Goal: Transaction & Acquisition: Purchase product/service

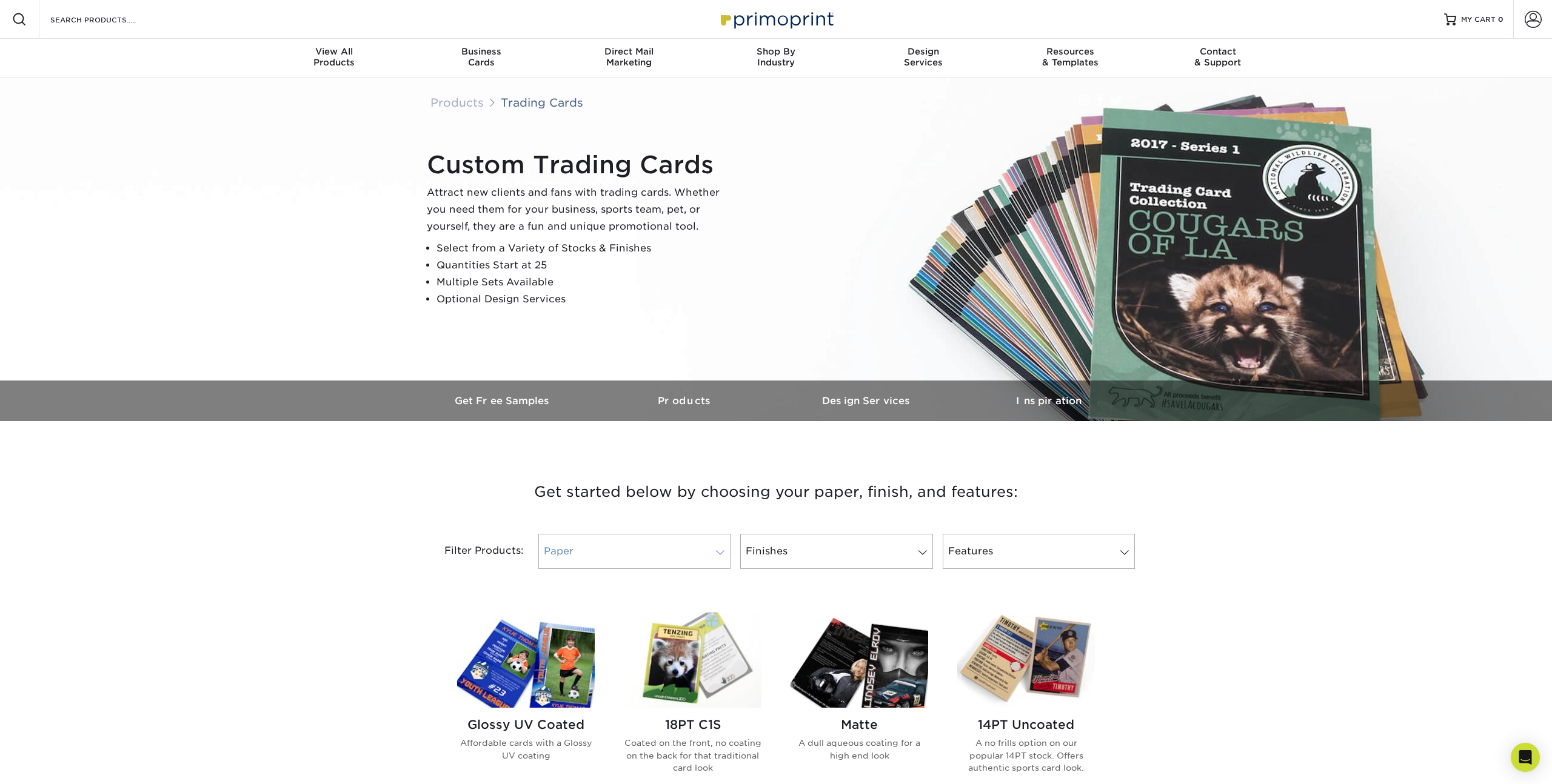
click at [623, 552] on link "Paper" at bounding box center [634, 551] width 192 height 35
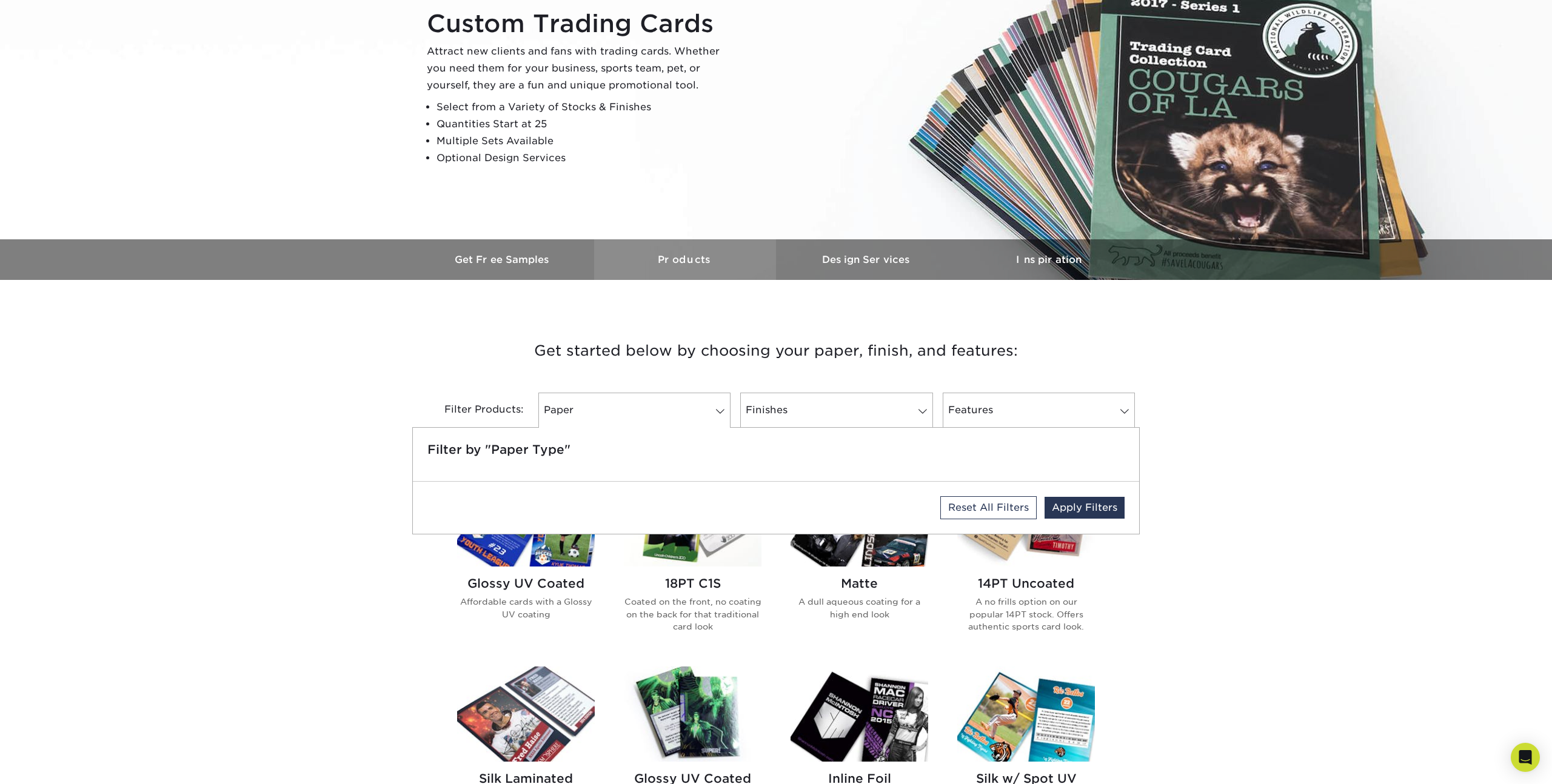
scroll to position [153, 0]
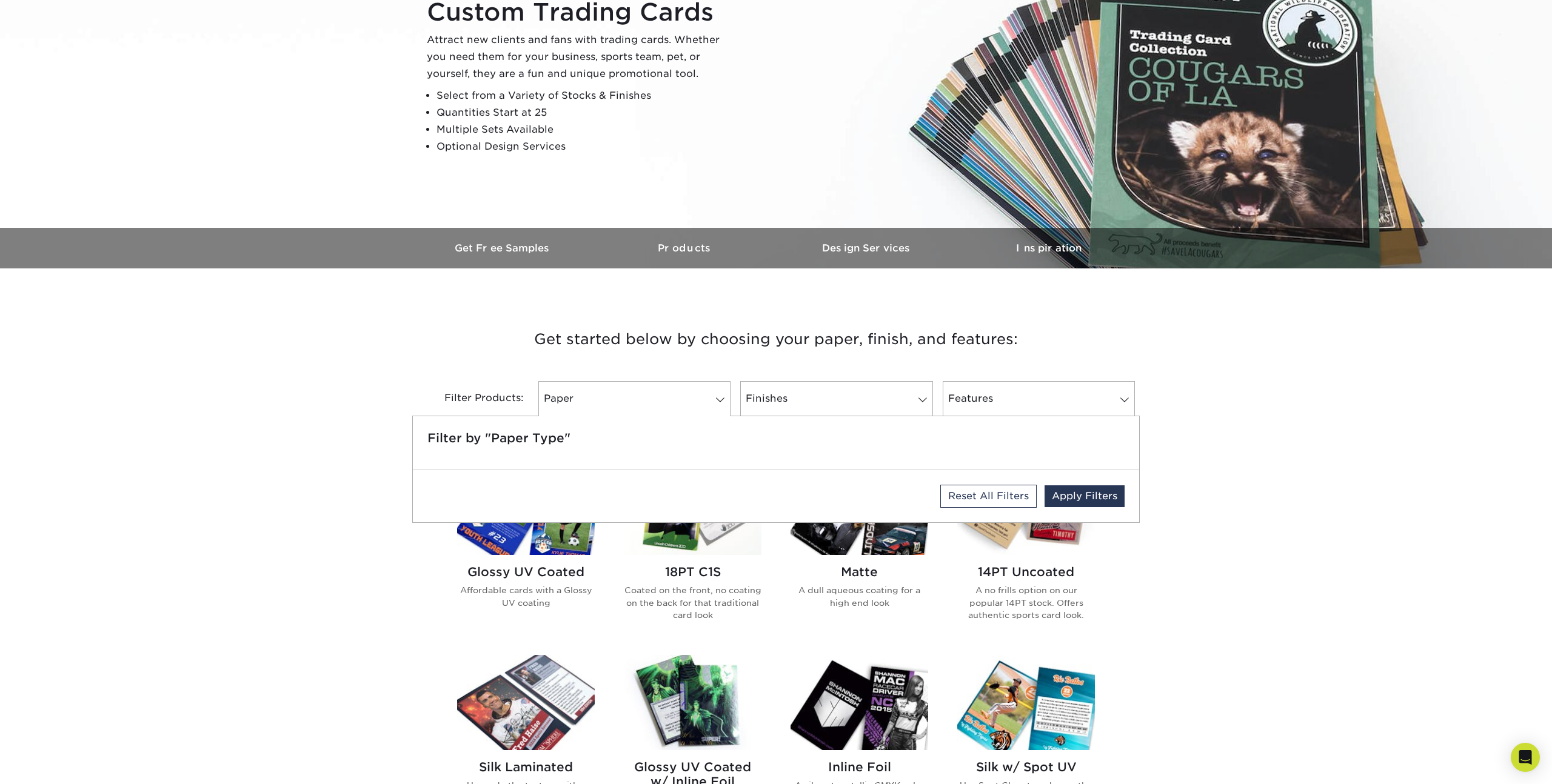
click at [855, 348] on h3 "Get started below by choosing your paper, finish, and features:" at bounding box center [776, 339] width 709 height 54
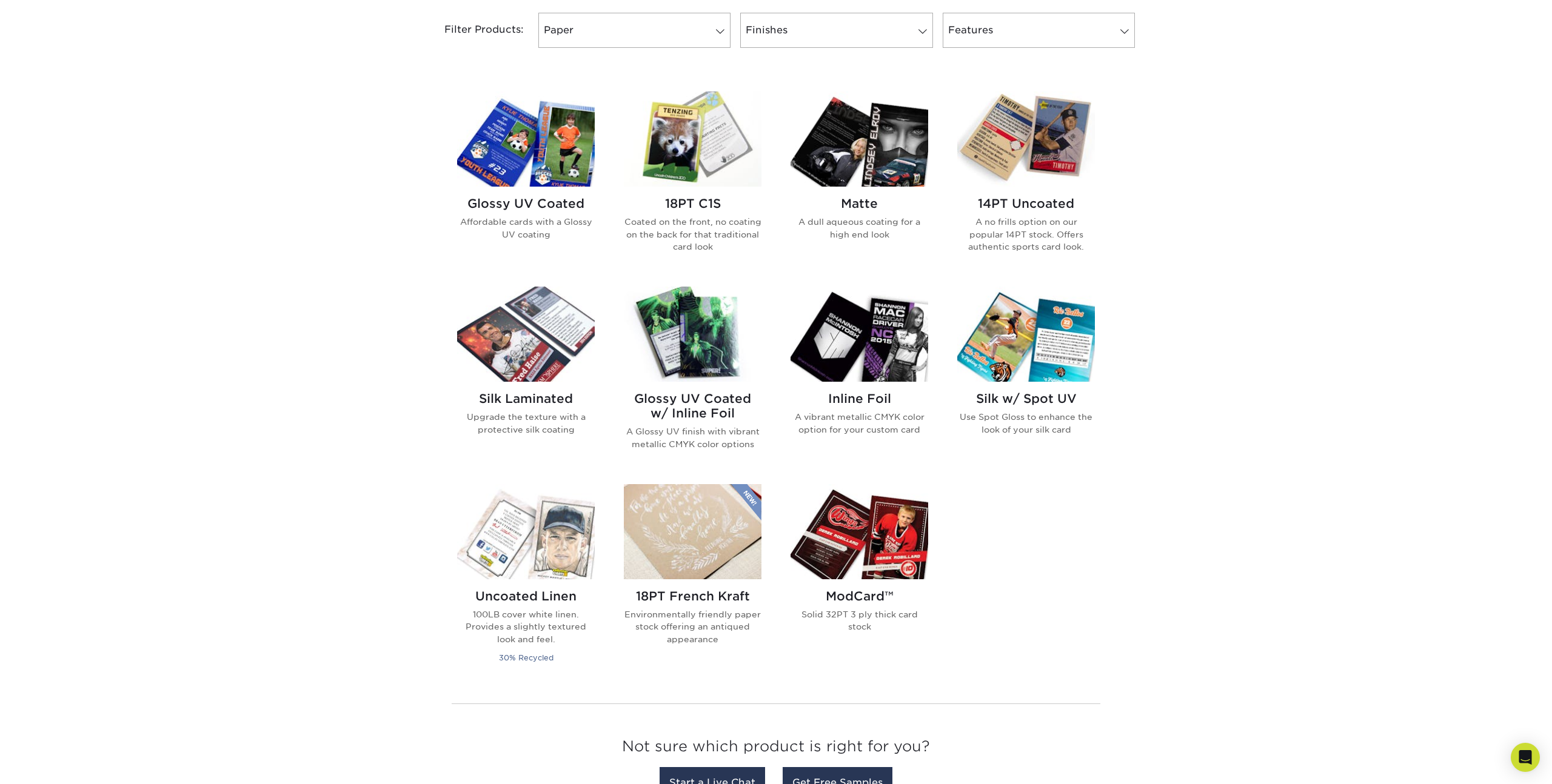
scroll to position [524, 0]
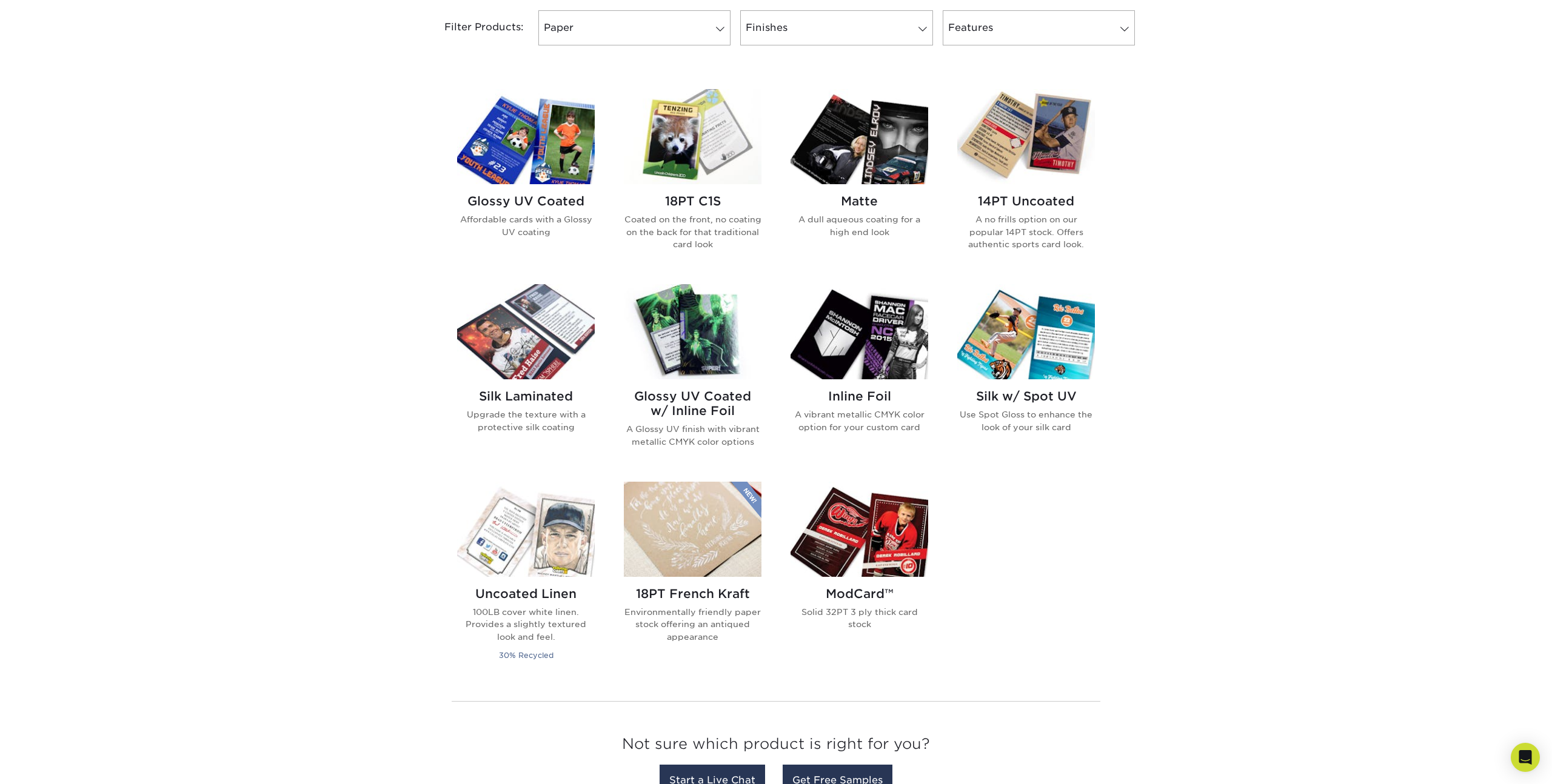
click at [497, 145] on img at bounding box center [525, 137] width 137 height 95
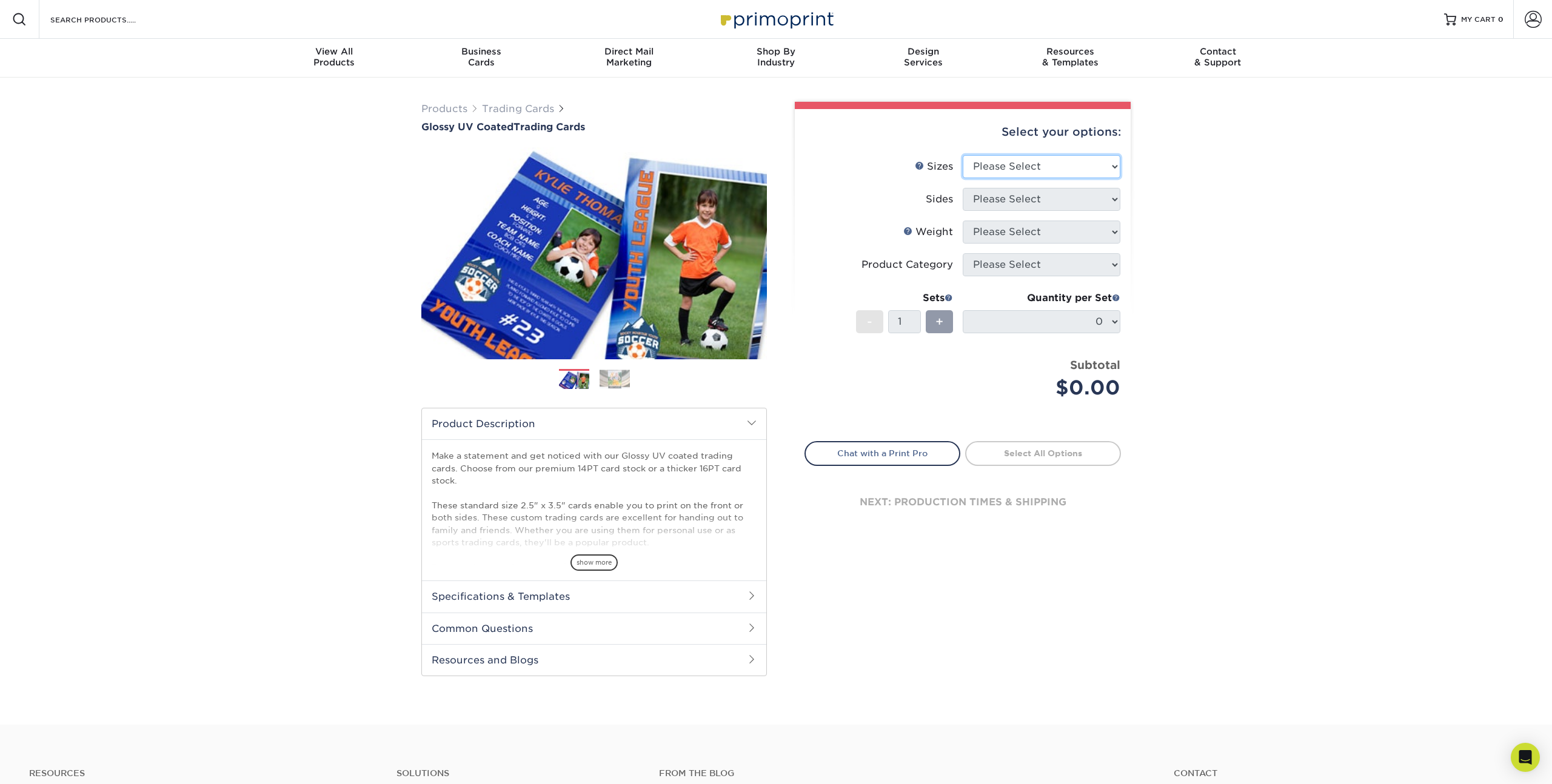
click at [1047, 169] on select "Please Select 2.5" x 3.5"" at bounding box center [1042, 166] width 158 height 23
select select "2.50x3.50"
click at [963, 155] on select "Please Select 2.5" x 3.5"" at bounding box center [1042, 166] width 158 height 23
click at [1049, 197] on select "Please Select Print Both Sides Print Front Only" at bounding box center [1042, 199] width 158 height 23
select select "13abbda7-1d64-4f25-8bb2-c179b224825d"
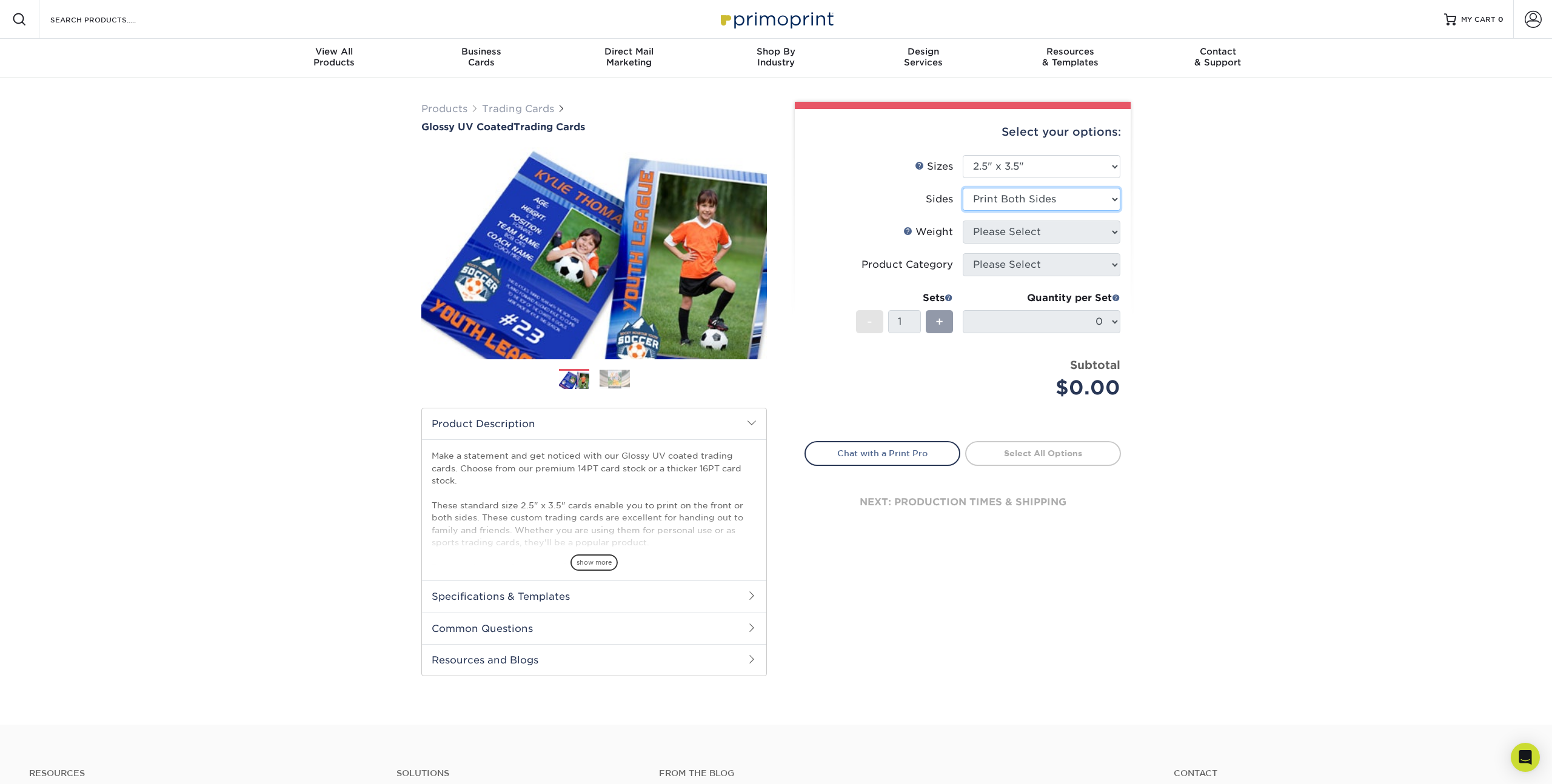
click at [963, 188] on select "Please Select Print Both Sides Print Front Only" at bounding box center [1042, 199] width 158 height 23
click at [1051, 234] on select "Please Select 16PT 14PT 18PT C1S" at bounding box center [1042, 232] width 158 height 23
click at [1051, 223] on select "Please Select 16PT 14PT 18PT C1S" at bounding box center [1042, 232] width 158 height 23
select select "14PT"
click at [963, 220] on select "Please Select 16PT 14PT 18PT C1S" at bounding box center [1042, 232] width 158 height 23
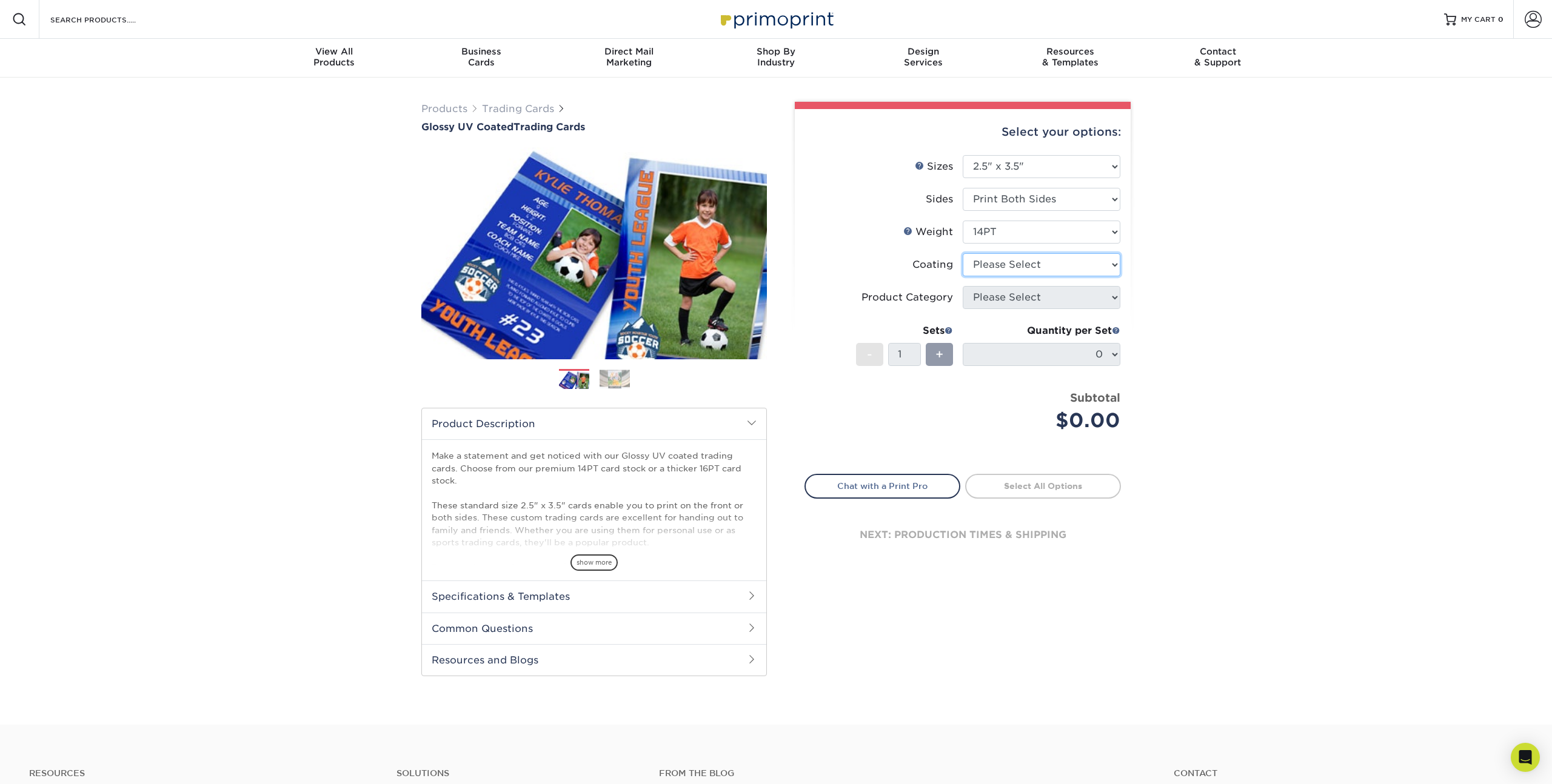
click at [1034, 264] on select at bounding box center [1042, 264] width 158 height 23
select select "ae367451-b2b8-45df-a344-0f05b6a12993"
click at [963, 253] on select at bounding box center [1042, 264] width 158 height 23
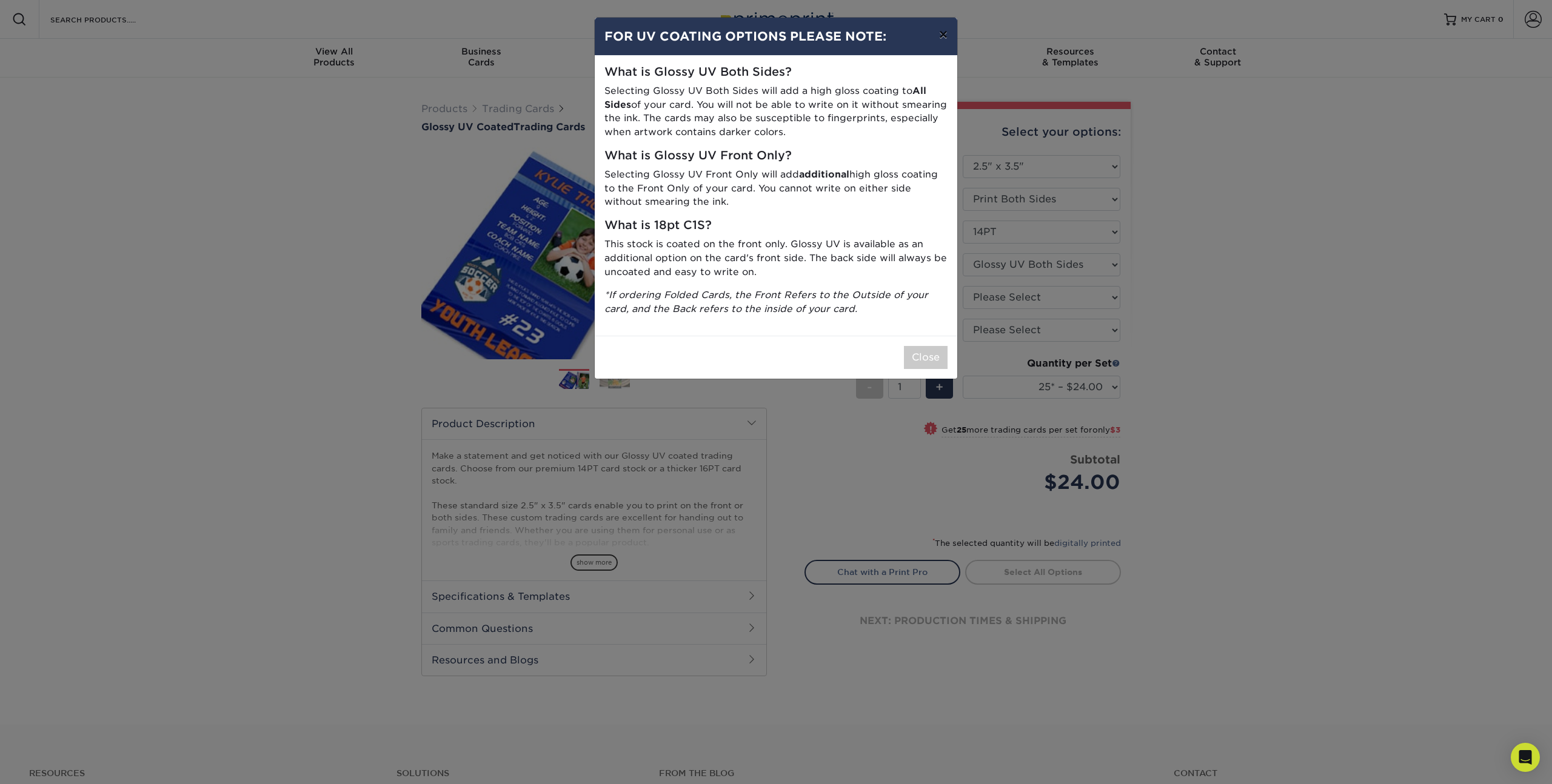
click at [936, 29] on button "×" at bounding box center [943, 34] width 28 height 34
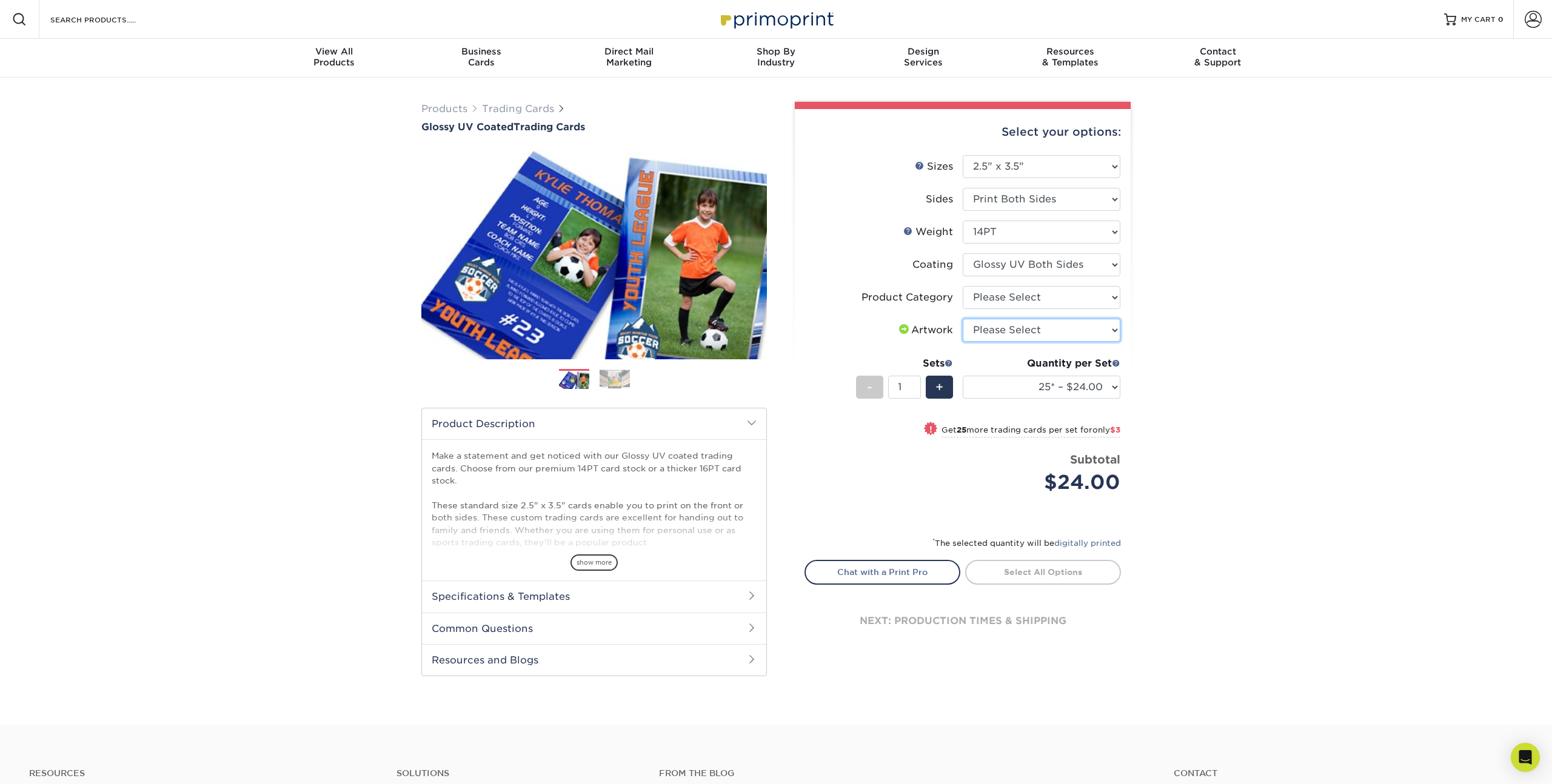
click at [1039, 330] on select "Please Select I will upload files I need a design - $100" at bounding box center [1042, 330] width 158 height 23
select select "upload"
click at [963, 319] on select "Please Select I will upload files I need a design - $100" at bounding box center [1042, 330] width 158 height 23
click at [1071, 392] on select "25* – $24.00 50* – $27.00 75* – $34.00 100* – $37.00 250* – $48.00 500 – $59.00…" at bounding box center [1042, 387] width 158 height 23
click at [963, 376] on select "25* – $24.00 50* – $27.00 75* – $34.00 100* – $37.00 250* – $48.00 500 – $59.00…" at bounding box center [1042, 387] width 158 height 23
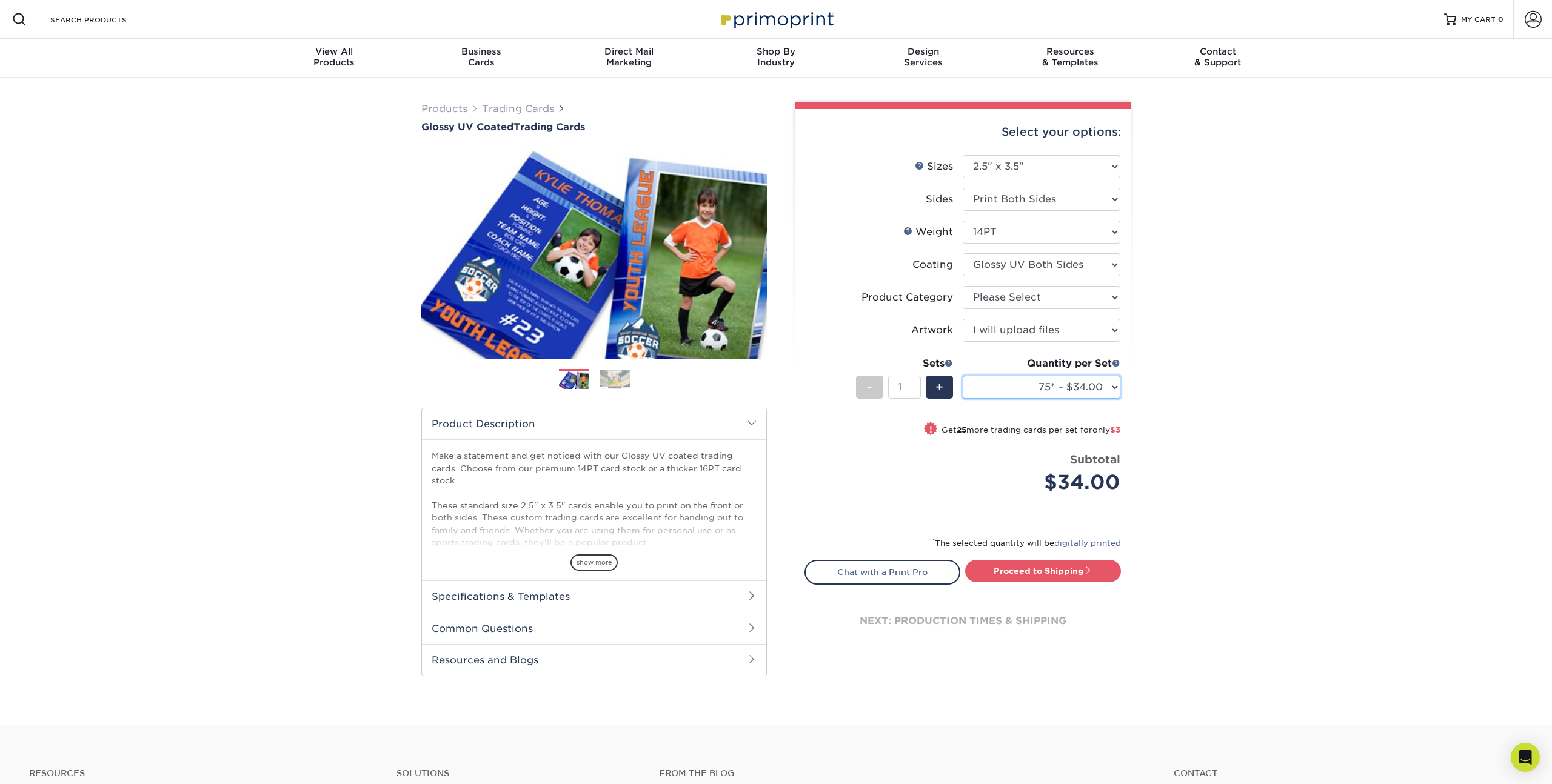
click at [1056, 380] on select "25* – $24.00 50* – $27.00 75* – $34.00 100* – $37.00 250* – $48.00 500 – $59.00…" at bounding box center [1042, 387] width 158 height 23
select select "50* – $27.00"
click at [963, 376] on select "25* – $24.00 50* – $27.00 75* – $34.00 100* – $37.00 250* – $48.00 500 – $59.00…" at bounding box center [1042, 387] width 158 height 23
click at [1211, 336] on div "Products Trading Cards Glossy UV Coated Trading Cards Previous Next /" at bounding box center [776, 401] width 1552 height 647
click at [941, 388] on span "+" at bounding box center [939, 387] width 8 height 18
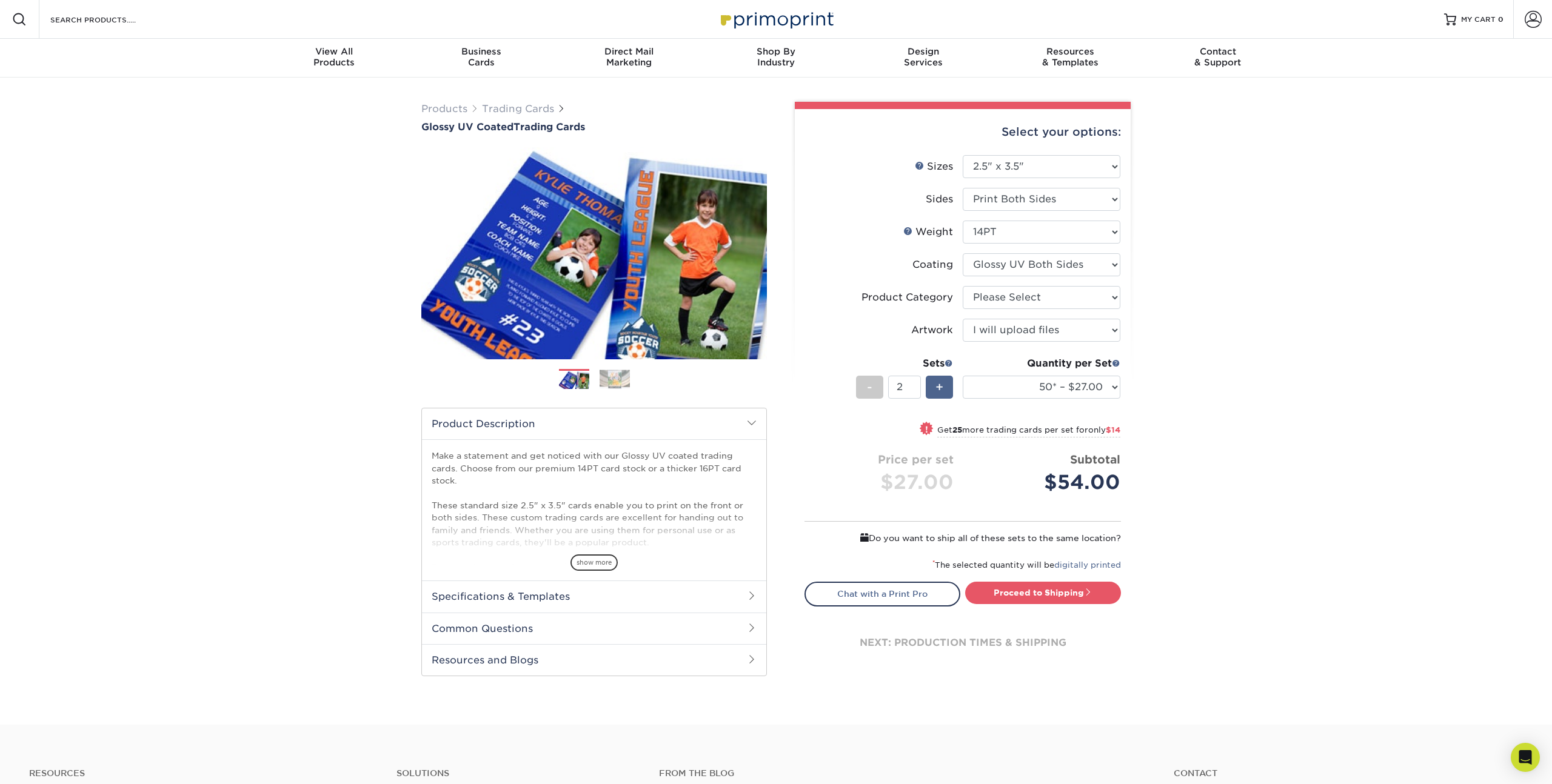
click at [941, 388] on span "+" at bounding box center [939, 387] width 8 height 18
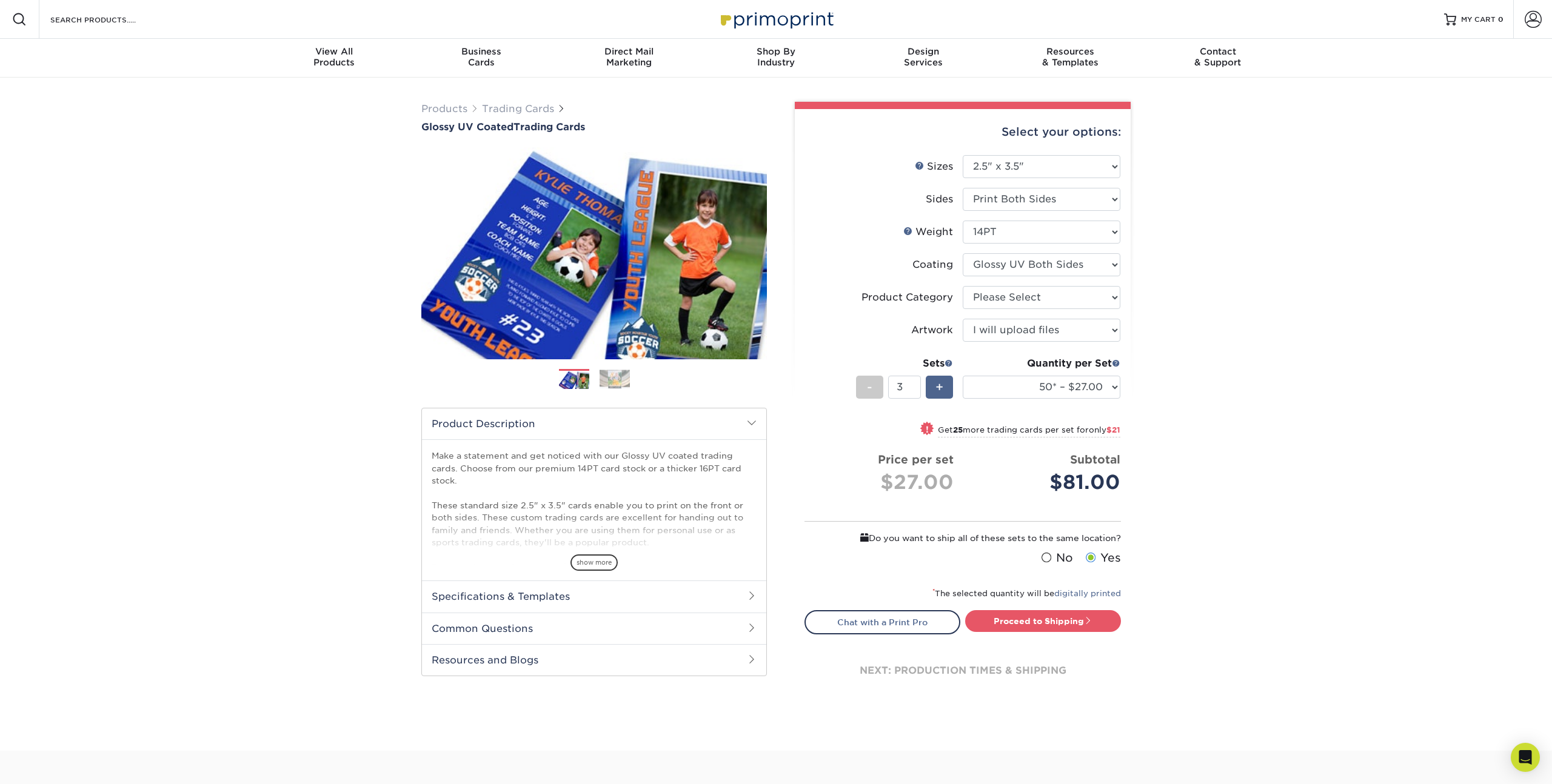
click at [941, 388] on span "+" at bounding box center [939, 387] width 8 height 18
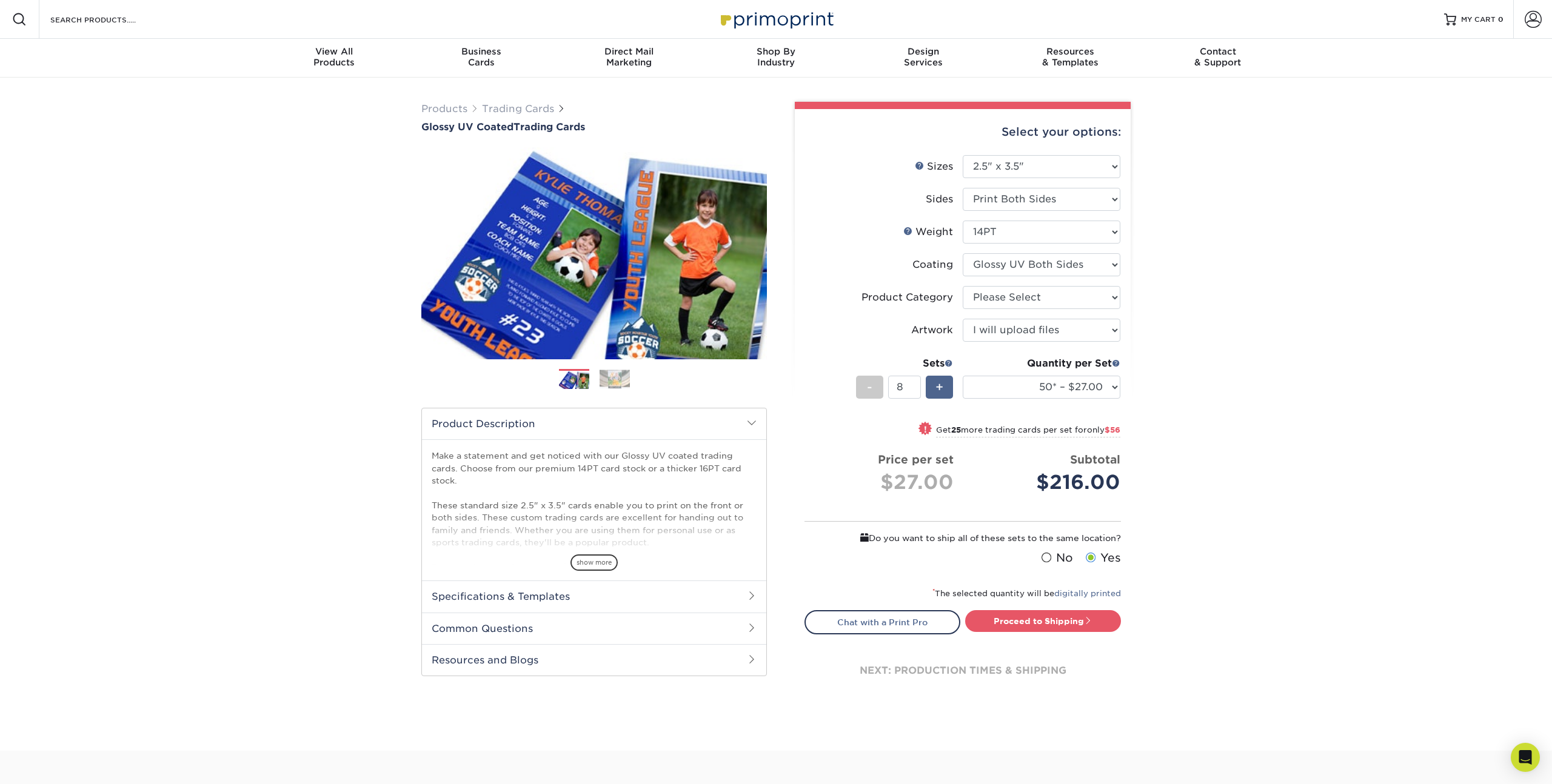
click at [941, 388] on span "+" at bounding box center [939, 387] width 8 height 18
type input "10"
click at [1043, 621] on link "Proceed to Shipping" at bounding box center [1043, 621] width 156 height 22
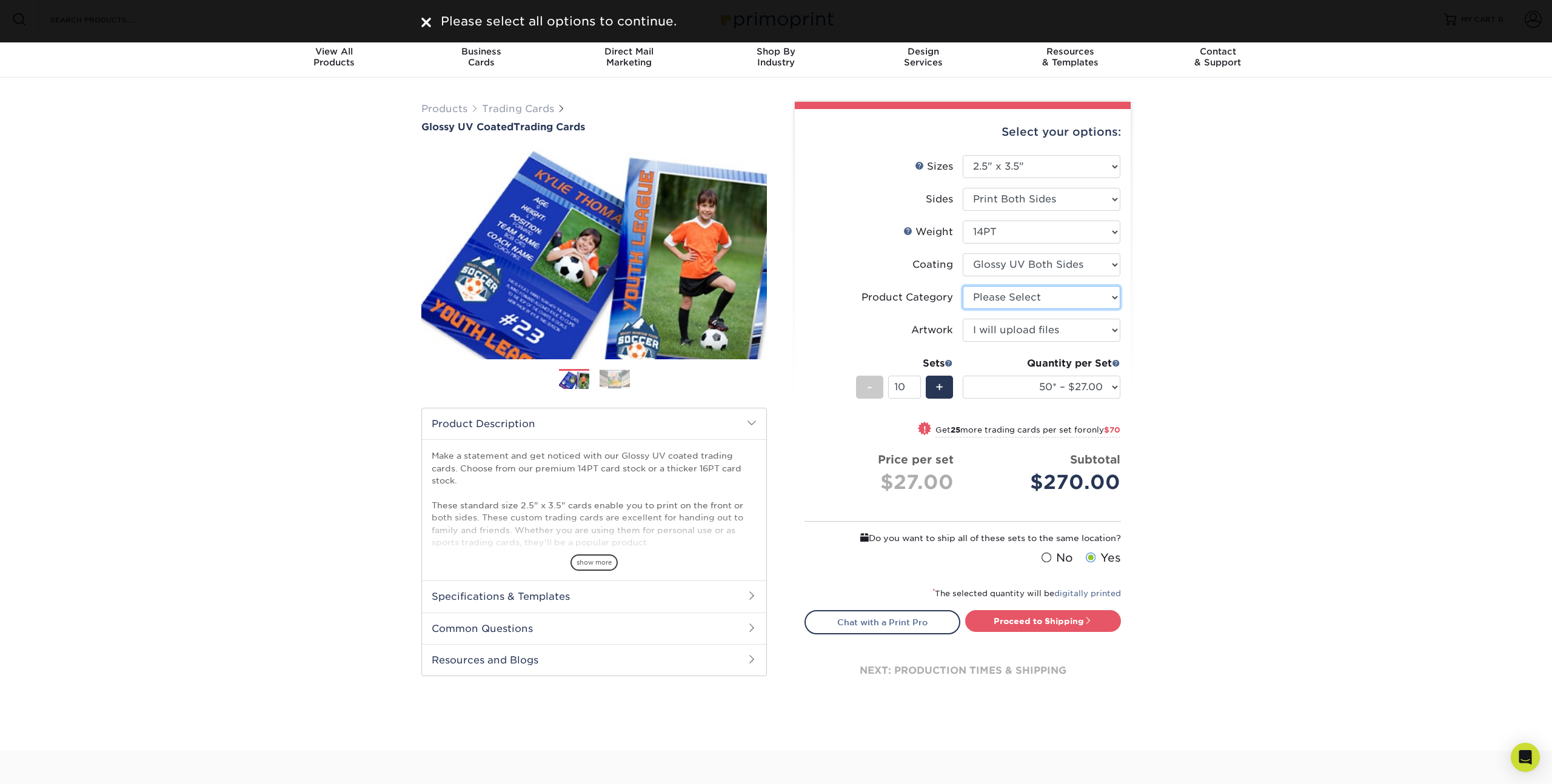
click at [1025, 306] on select "Please Select Trading Cards" at bounding box center [1042, 297] width 158 height 23
select select "c2f9bce9-36c2-409d-b101-c29d9d031e18"
click at [963, 286] on select "Please Select Trading Cards" at bounding box center [1042, 297] width 158 height 23
click at [1047, 622] on link "Proceed to Shipping" at bounding box center [1043, 621] width 156 height 22
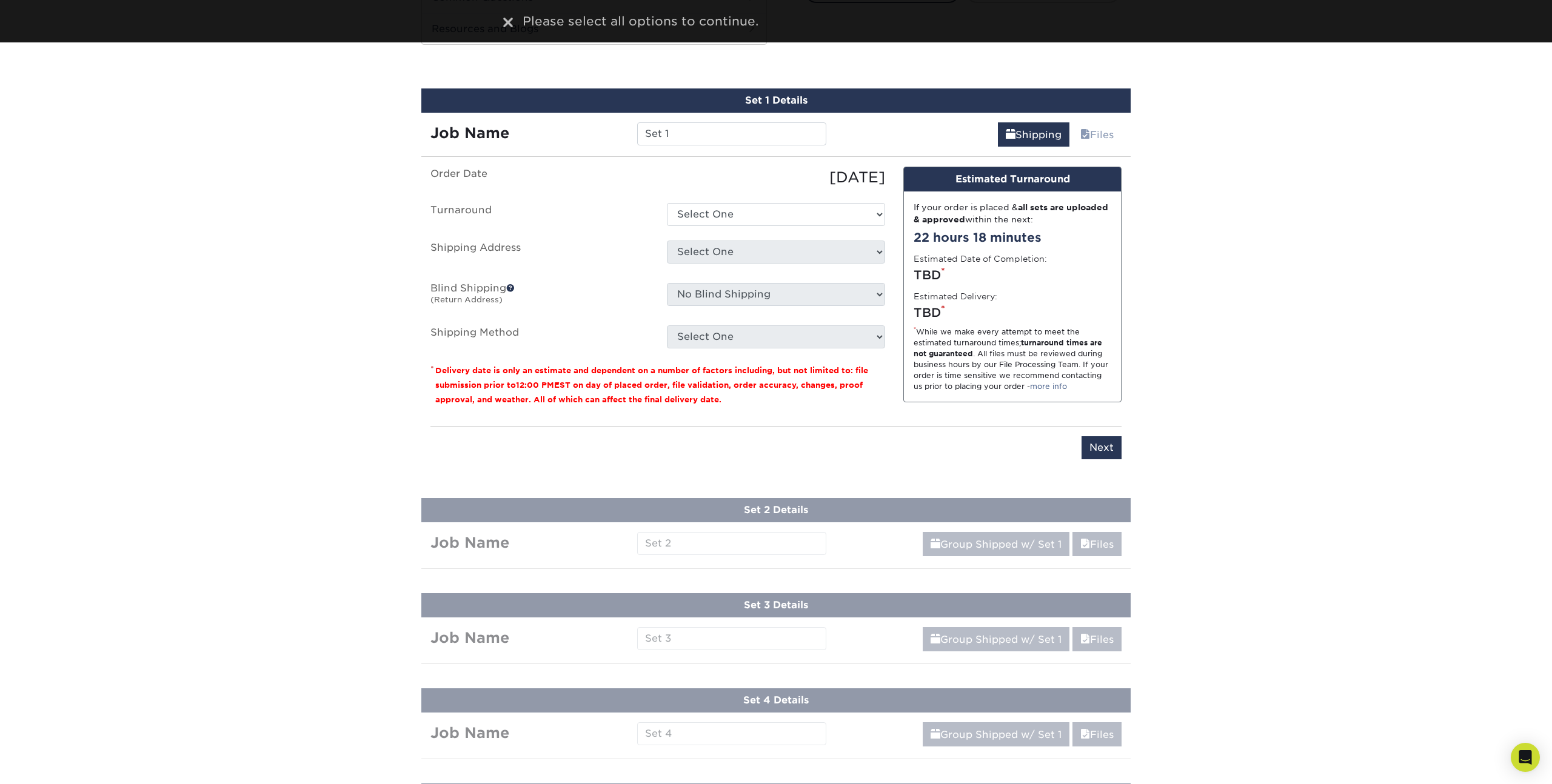
scroll to position [643, 0]
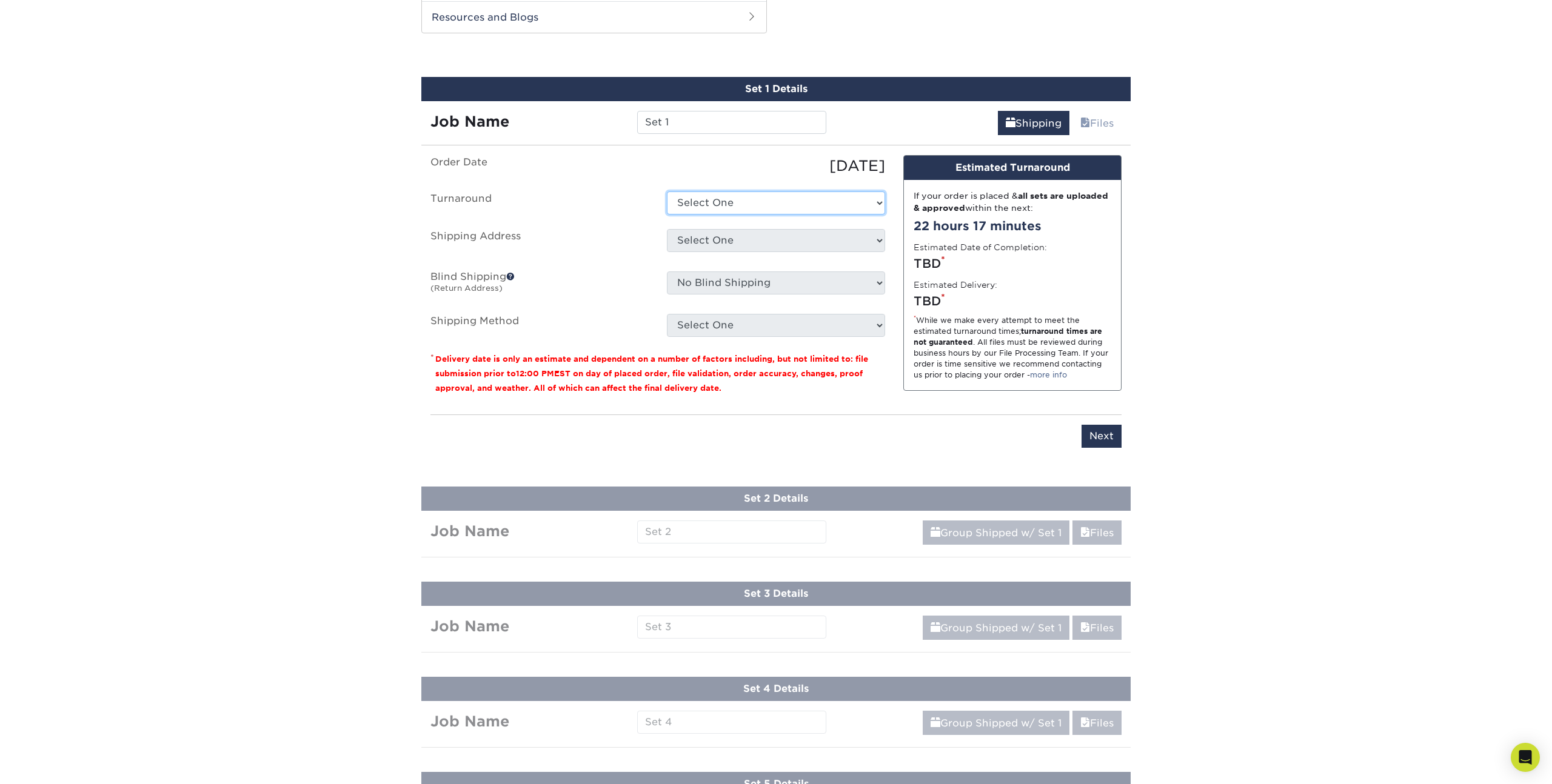
click at [768, 206] on select "Select One 2-4 Business Days 2 Day Next Business Day" at bounding box center [776, 203] width 218 height 23
select select "bac56d6d-22d2-433e-bf63-2b748b4027be"
click at [667, 192] on select "Select One 2-4 Business Days 2 Day Next Business Day" at bounding box center [776, 203] width 218 height 23
click at [752, 234] on select "Select One + Add New Address - Login" at bounding box center [776, 240] width 218 height 23
select select "newaddress"
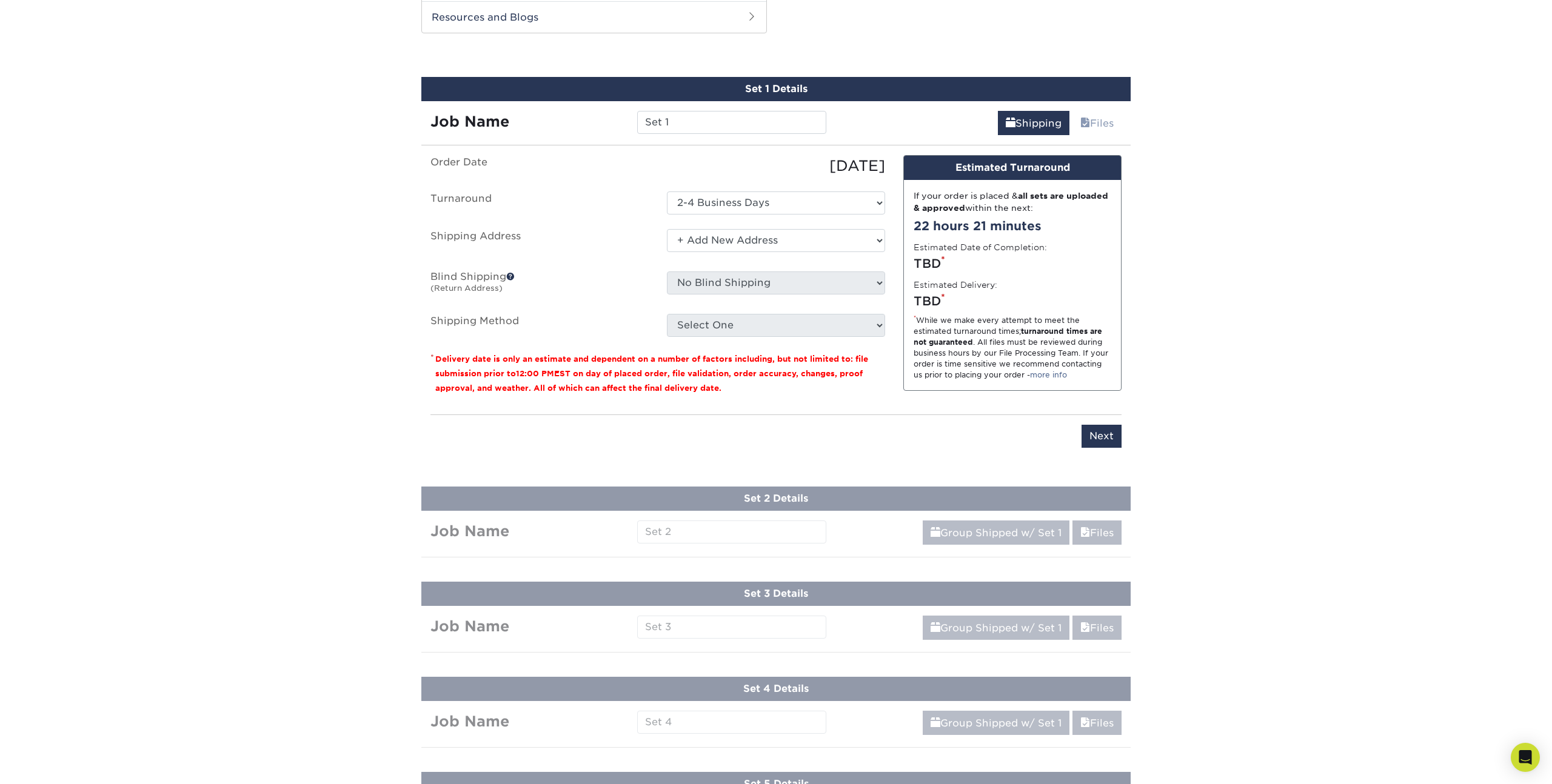
click at [667, 229] on select "Select One + Add New Address - Login" at bounding box center [776, 240] width 218 height 23
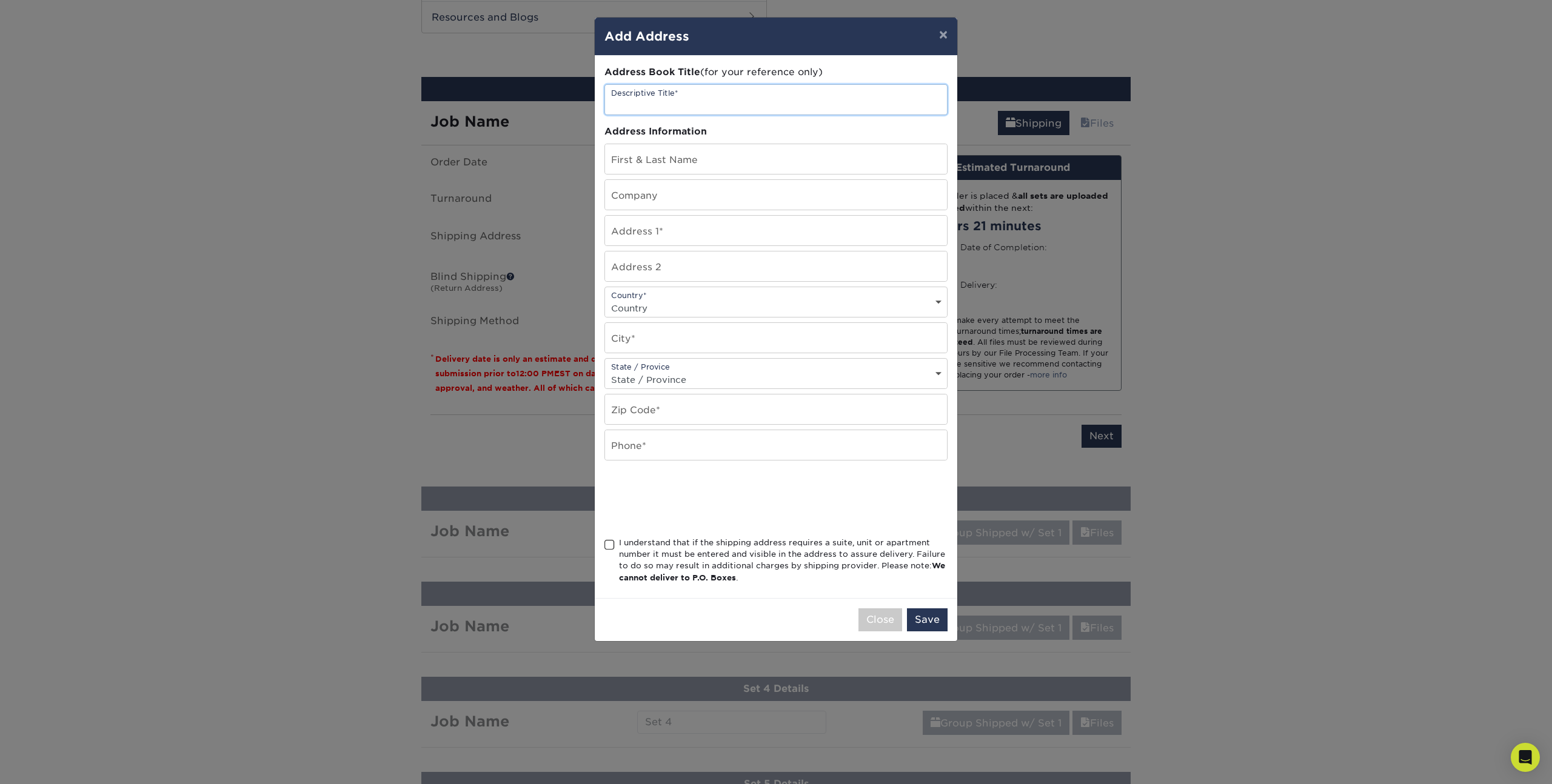
click at [678, 99] on input "text" at bounding box center [776, 100] width 342 height 30
type input "Becker Creative"
type input "Andrew Becker"
type input "212 North Sedgwick Street"
select select "US"
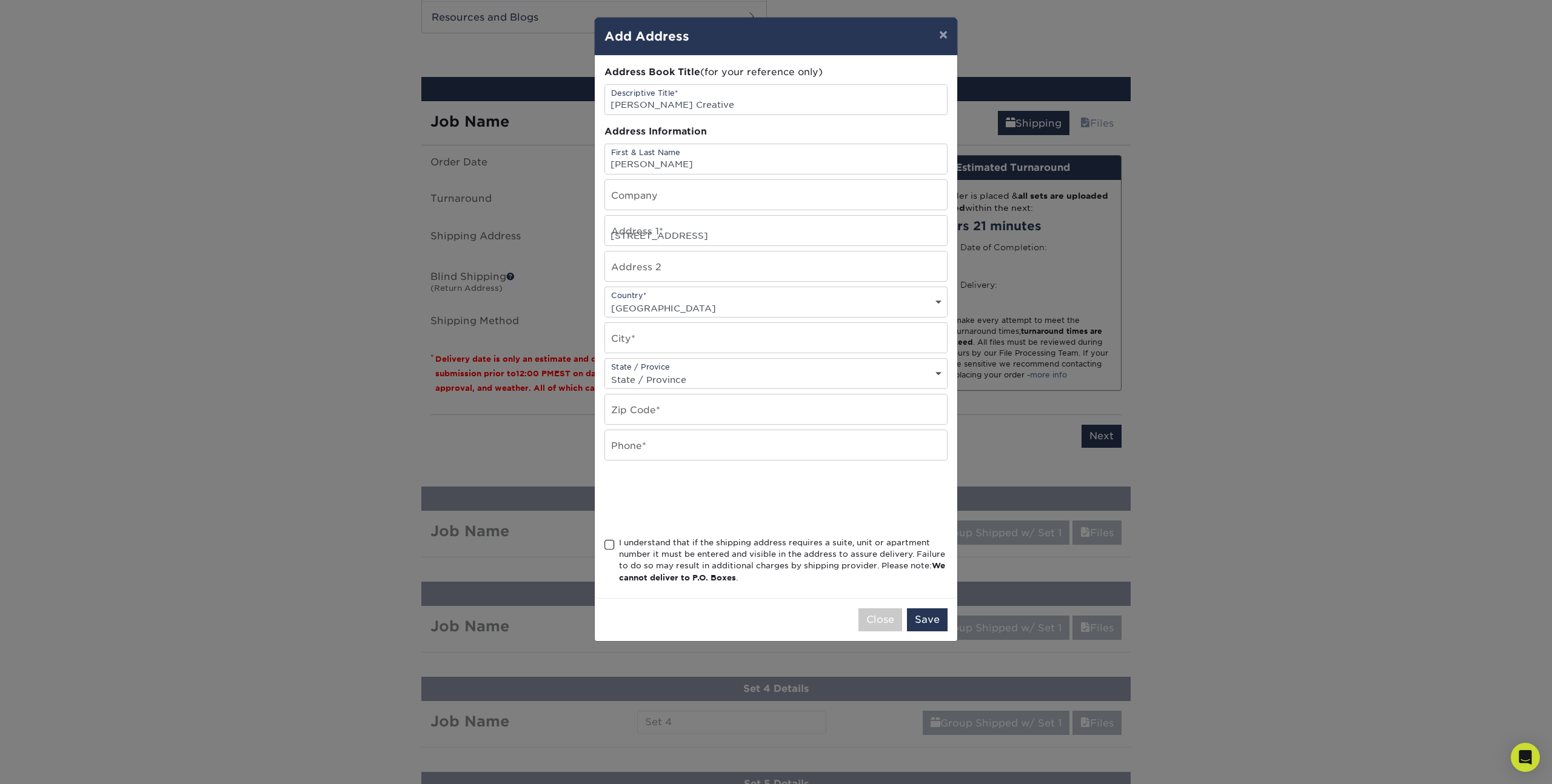
type input "Garden Plain"
select select "KS"
type input "67050"
type input "3166501826"
click at [608, 541] on span at bounding box center [609, 545] width 10 height 12
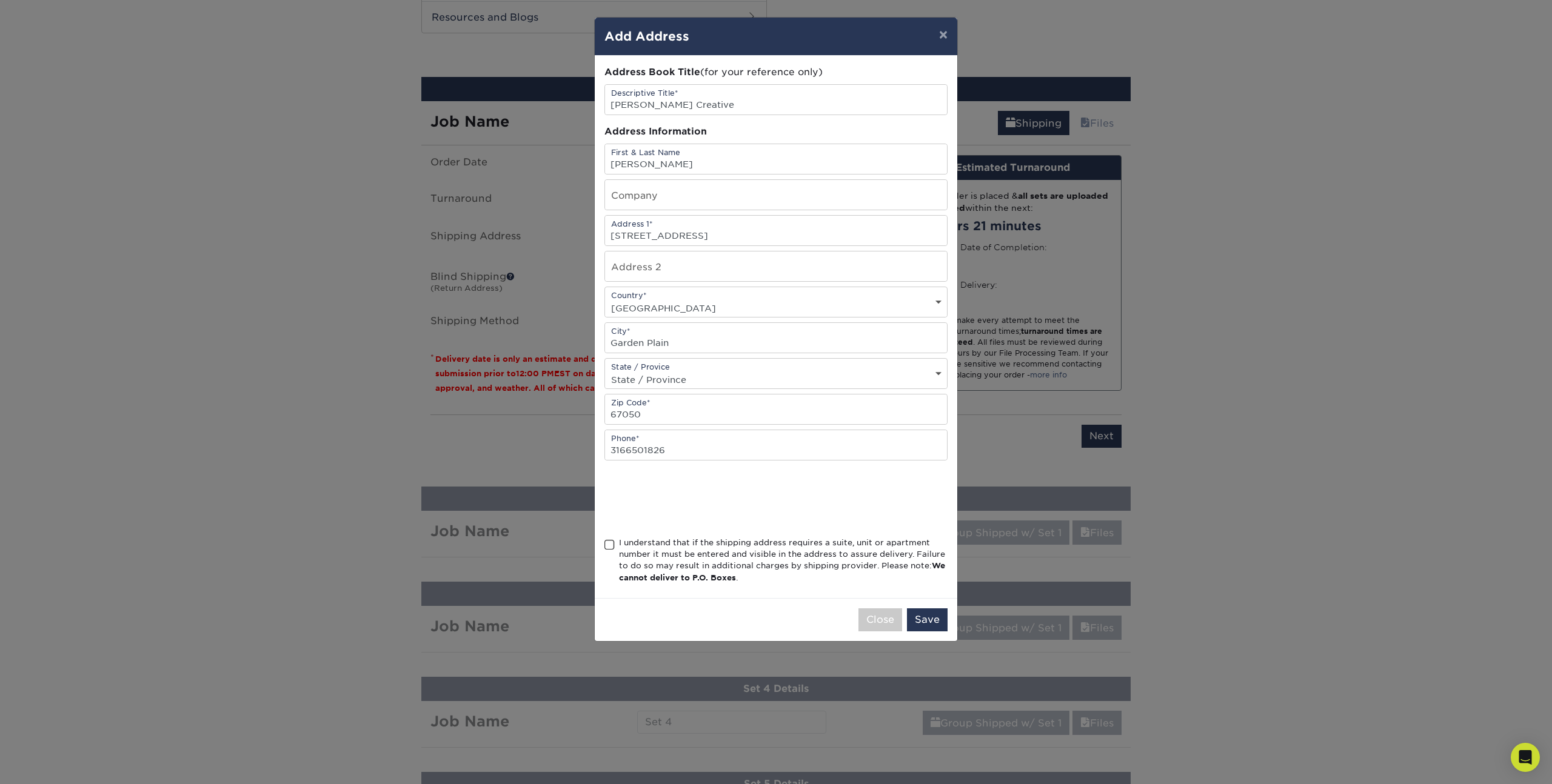
click at [0, 0] on input "I understand that if the shipping address requires a suite, unit or apartment n…" at bounding box center [0, 0] width 0 height 0
click at [931, 619] on button "Save" at bounding box center [927, 619] width 40 height 23
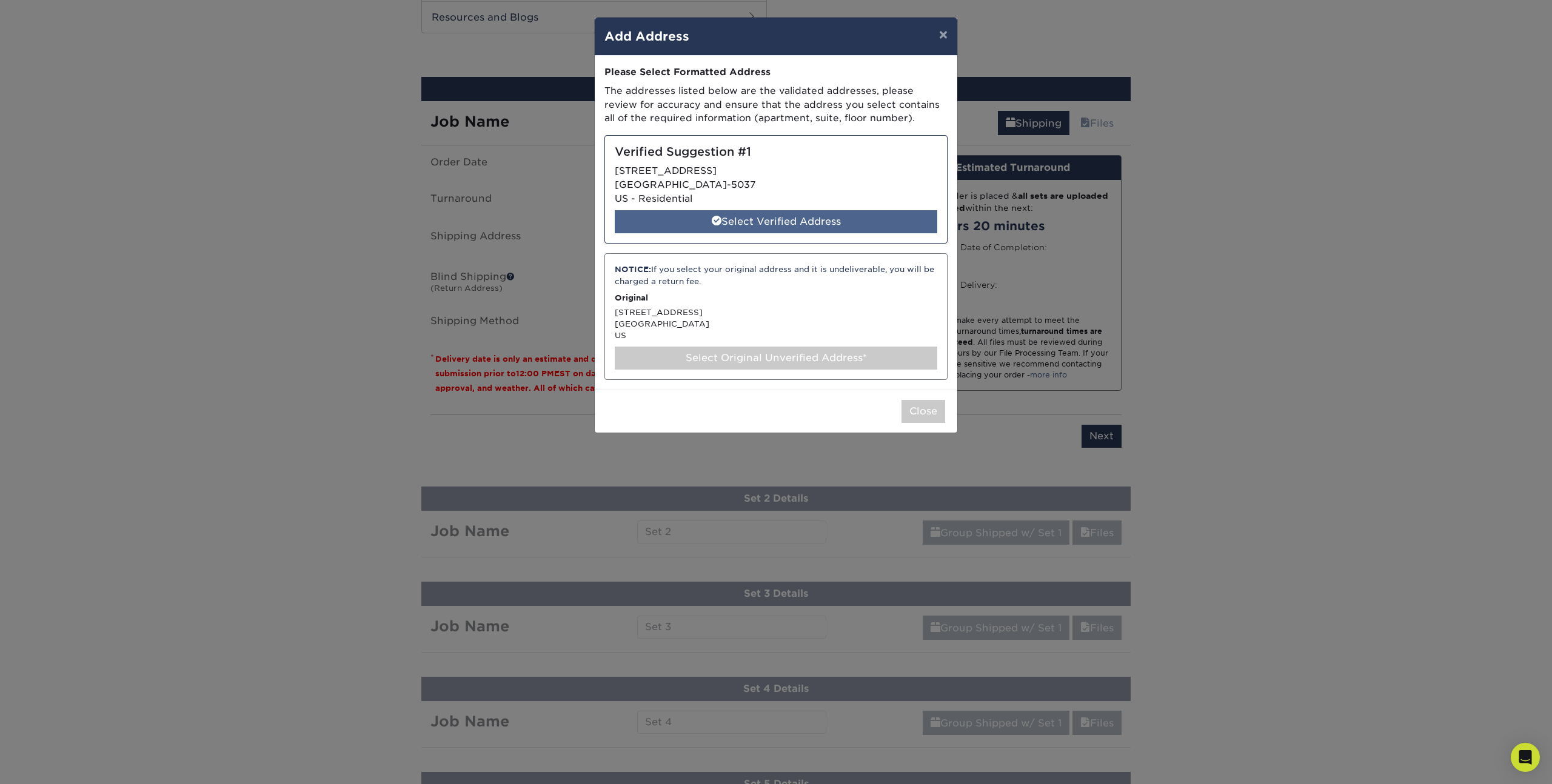
click at [767, 222] on div "Select Verified Address" at bounding box center [776, 221] width 322 height 23
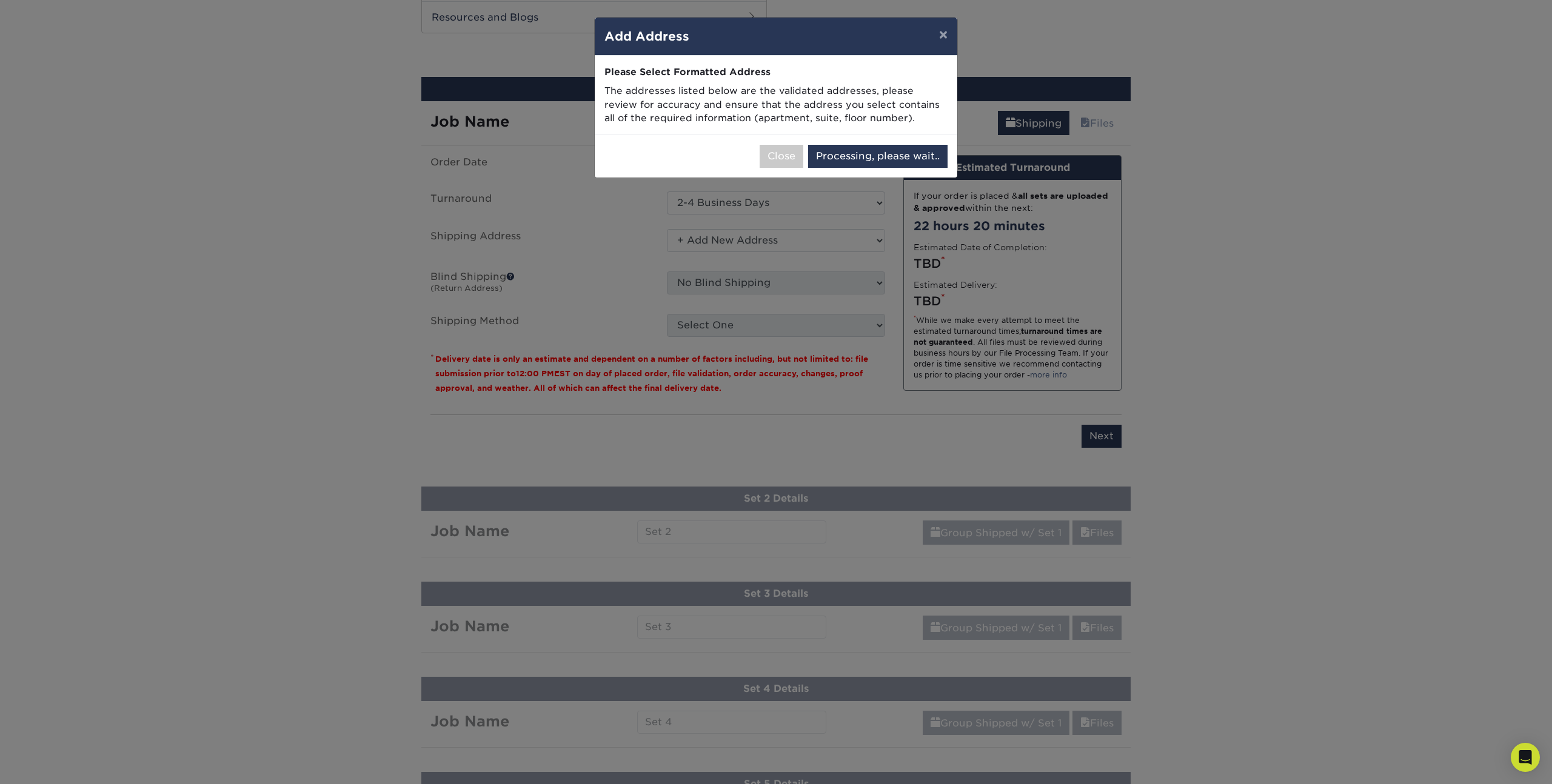
select select "285312"
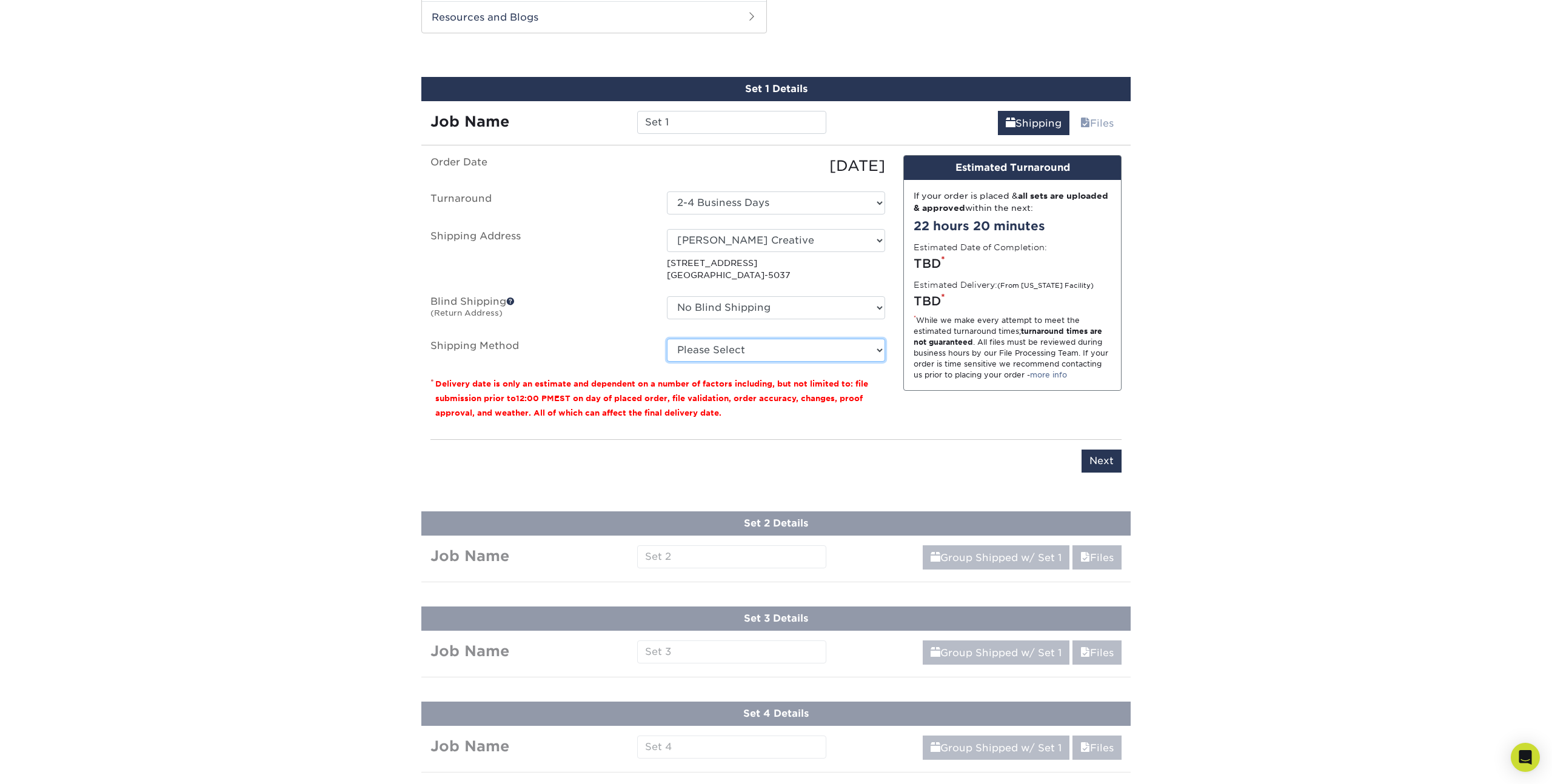
click at [685, 355] on select "Please Select Ground Shipping (+$39.31) 3 Day Shipping Service (+$44.21) 2 Day …" at bounding box center [776, 350] width 218 height 23
select select "03"
click at [667, 339] on select "Please Select Ground Shipping (+$39.31) 3 Day Shipping Service (+$44.21) 2 Day …" at bounding box center [776, 350] width 218 height 23
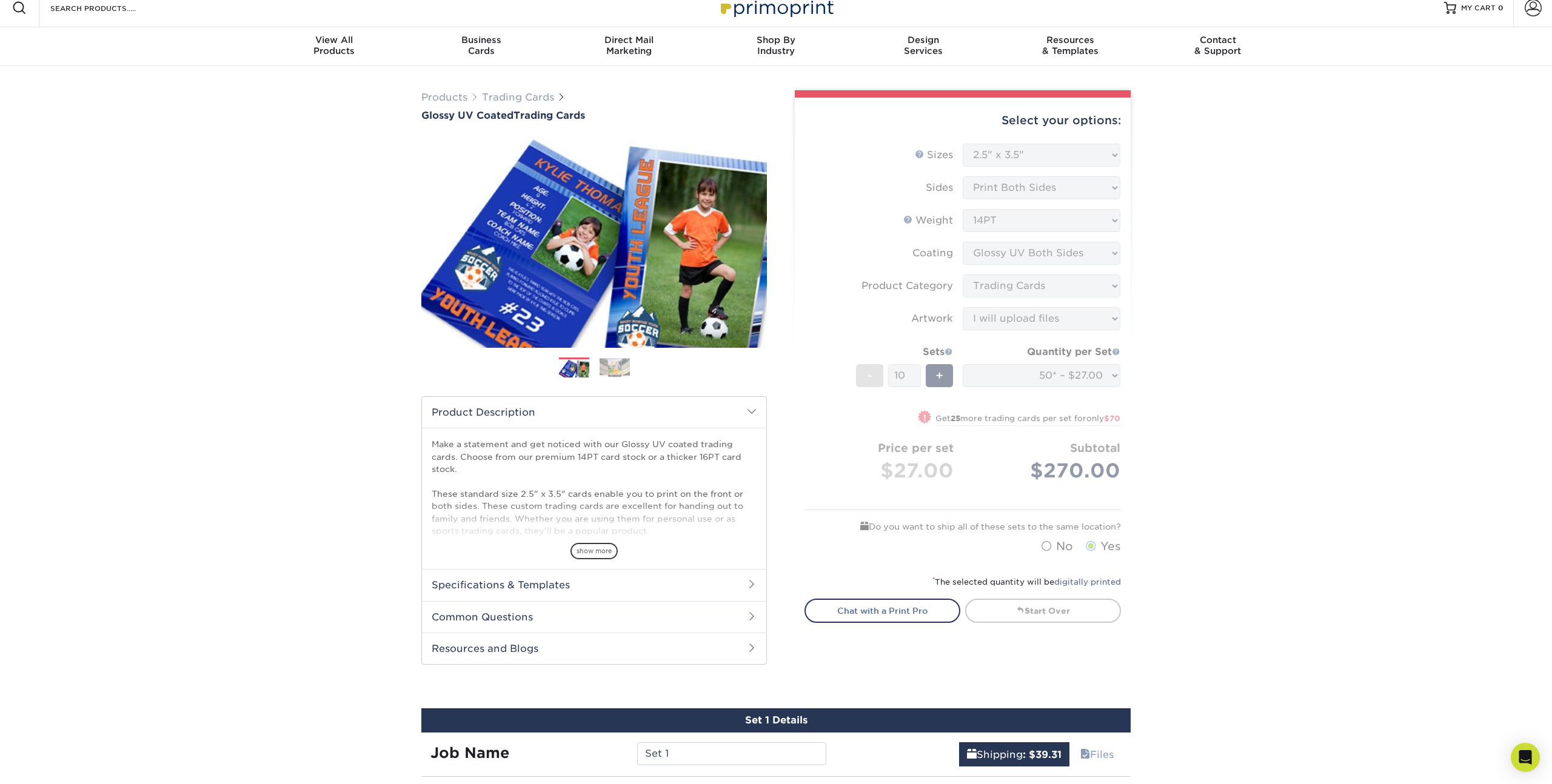
scroll to position [0, 0]
